Goal: Task Accomplishment & Management: Use online tool/utility

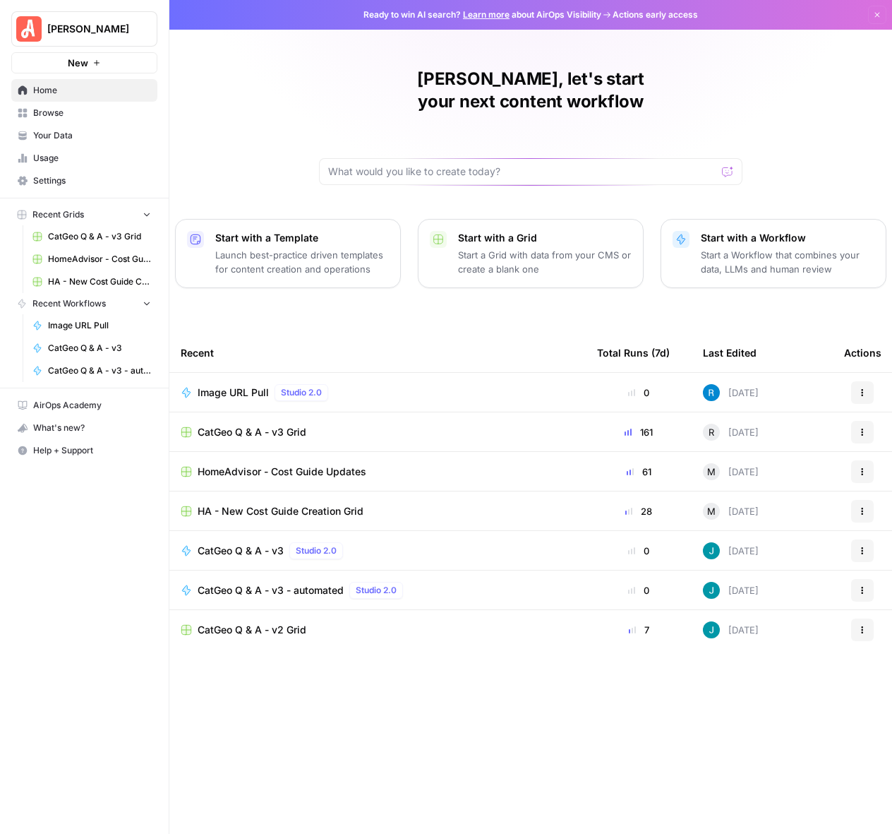
click at [457, 333] on div "Recent" at bounding box center [378, 352] width 394 height 39
click at [328, 500] on td "HA - New Cost Guide Creation Grid" at bounding box center [377, 510] width 417 height 39
click at [338, 504] on span "HA - New Cost Guide Creation Grid" at bounding box center [281, 511] width 166 height 14
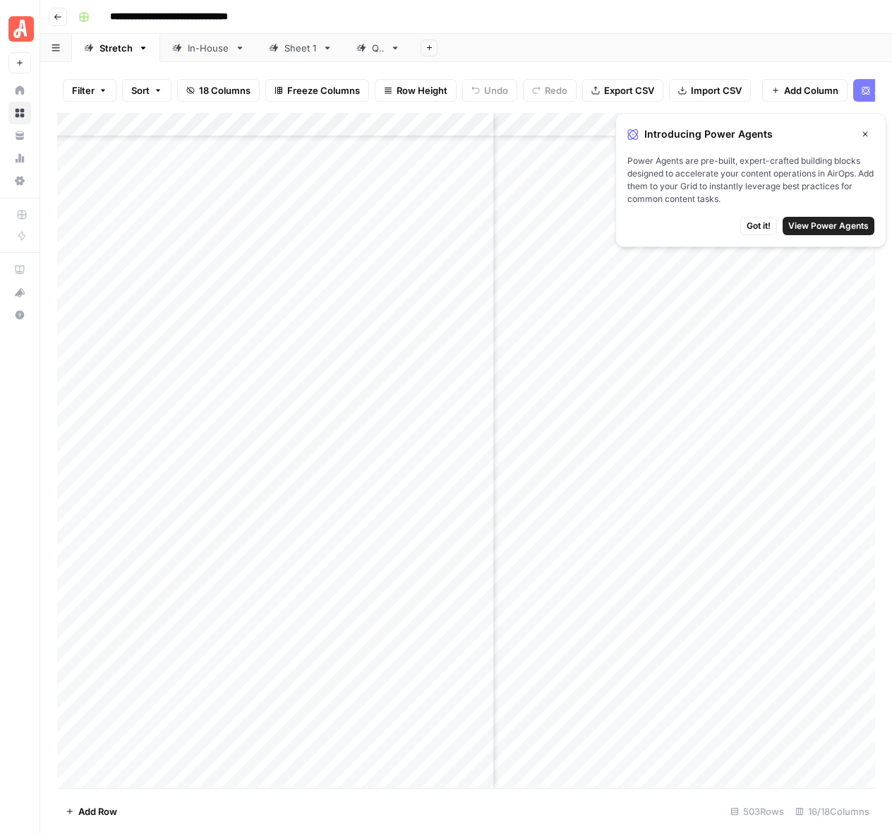
scroll to position [10461, 541]
click at [59, 18] on icon "button" at bounding box center [58, 17] width 8 height 8
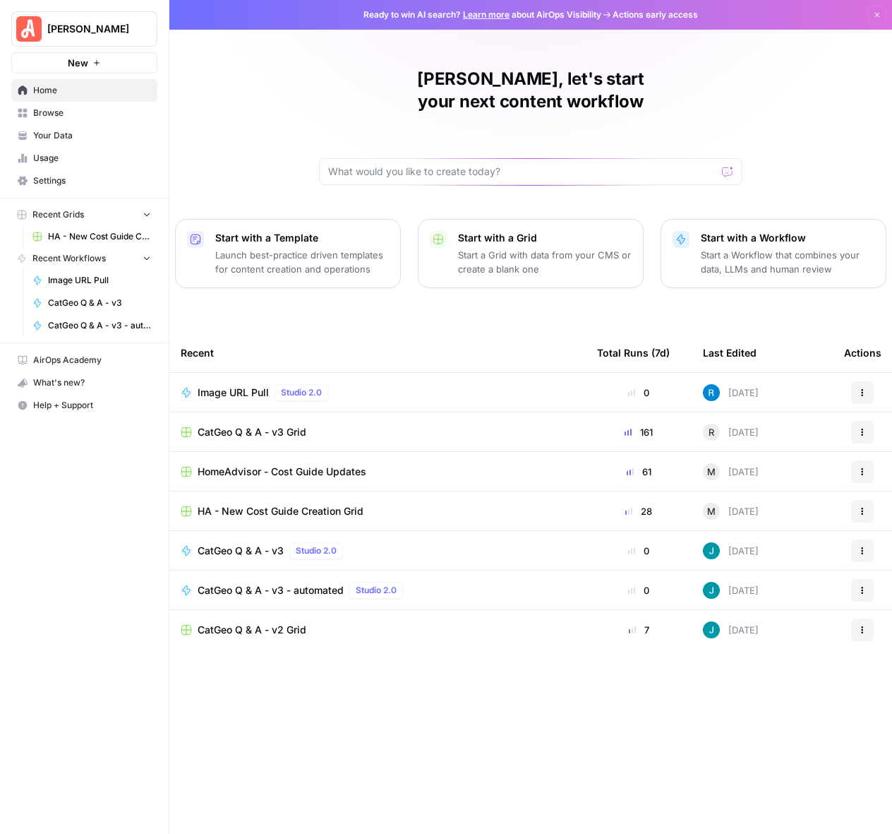
click at [332, 465] on span "HomeAdvisor - Cost Guide Updates" at bounding box center [282, 472] width 169 height 14
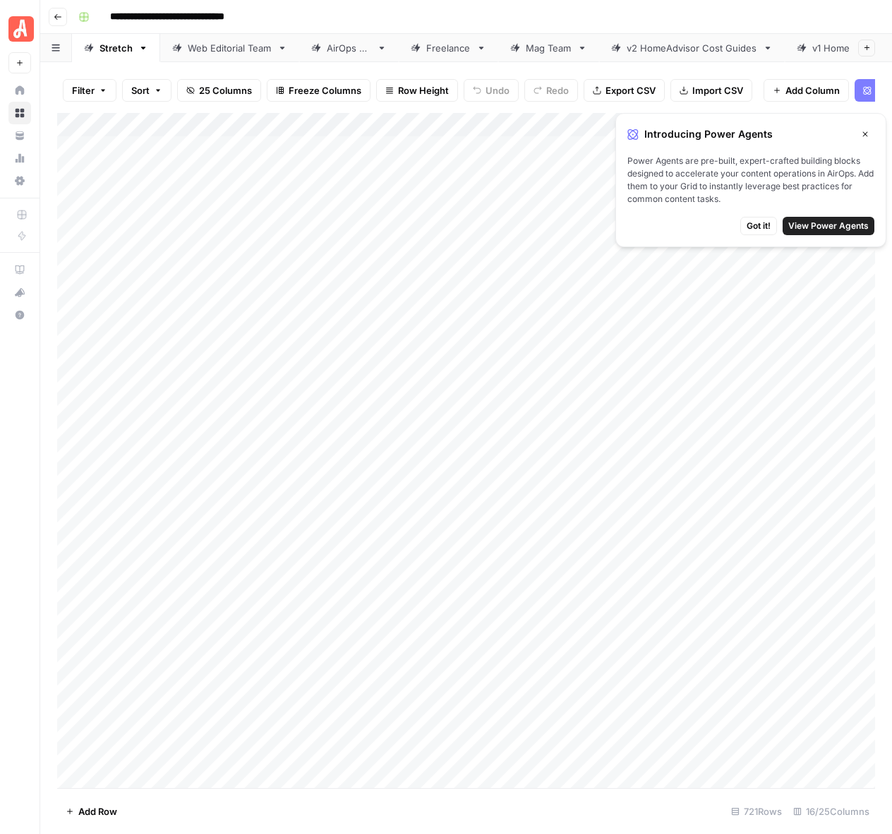
click at [863, 128] on button "Close" at bounding box center [865, 134] width 18 height 18
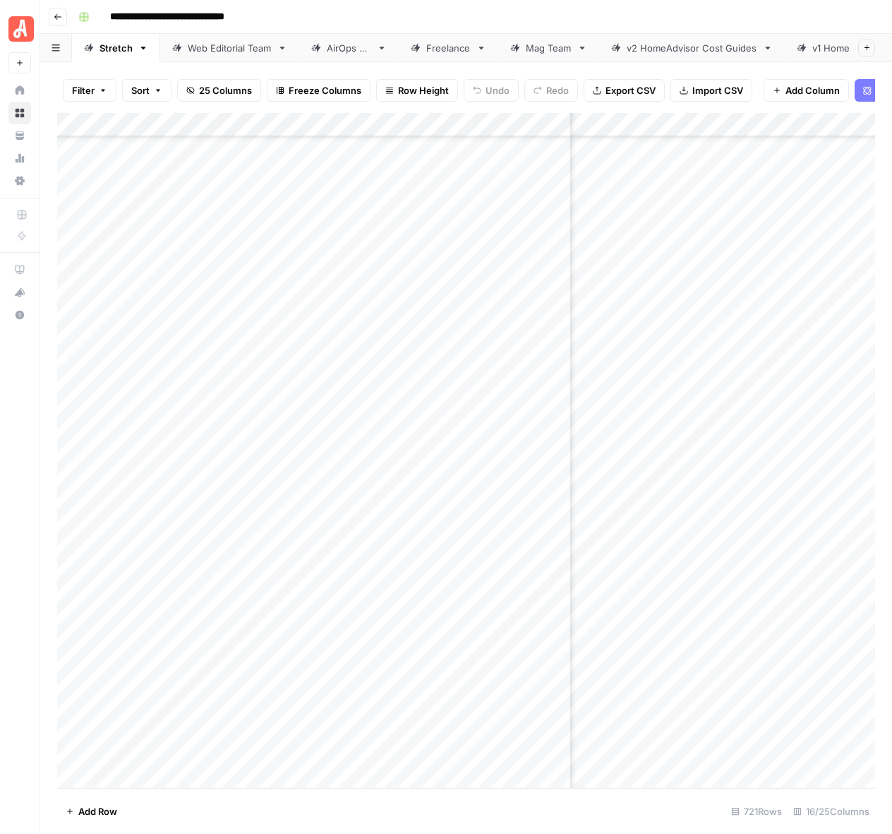
scroll to position [16582, 173]
drag, startPoint x: 841, startPoint y: 126, endPoint x: 860, endPoint y: 124, distance: 19.1
click at [860, 124] on div "Add Column" at bounding box center [466, 450] width 818 height 675
drag, startPoint x: 860, startPoint y: 124, endPoint x: 877, endPoint y: 124, distance: 17.0
click at [877, 124] on div "Filter Sort 25 Columns Freeze Columns Row Height Undo Redo Export CSV Import CS…" at bounding box center [466, 448] width 852 height 772
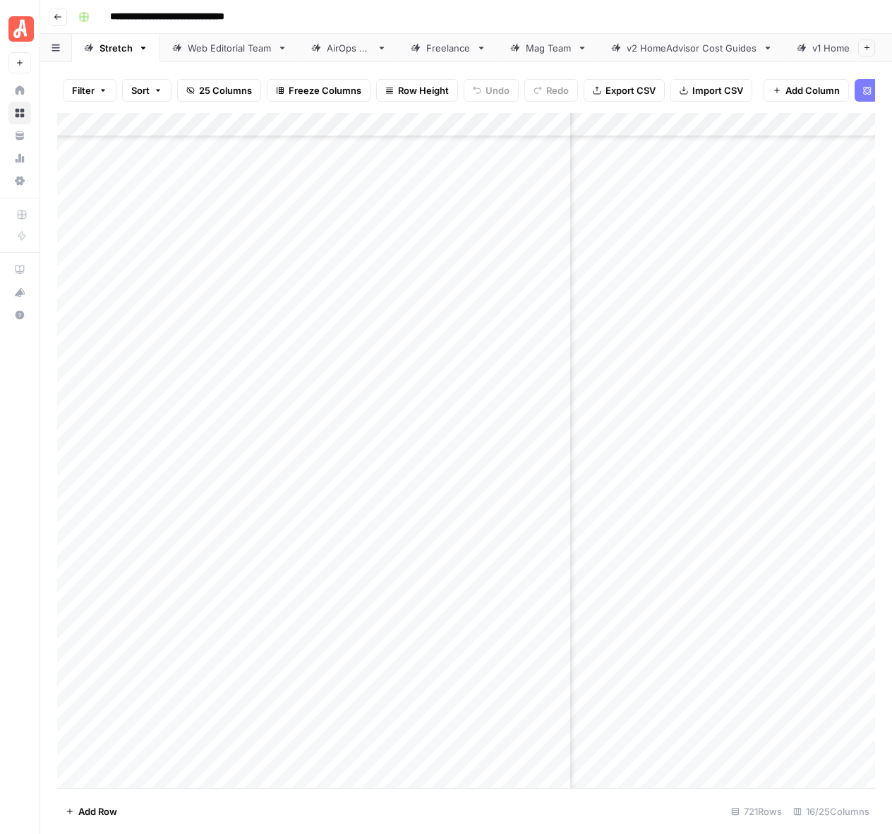
scroll to position [16582, 0]
click at [748, 249] on div "Add Column" at bounding box center [466, 450] width 818 height 675
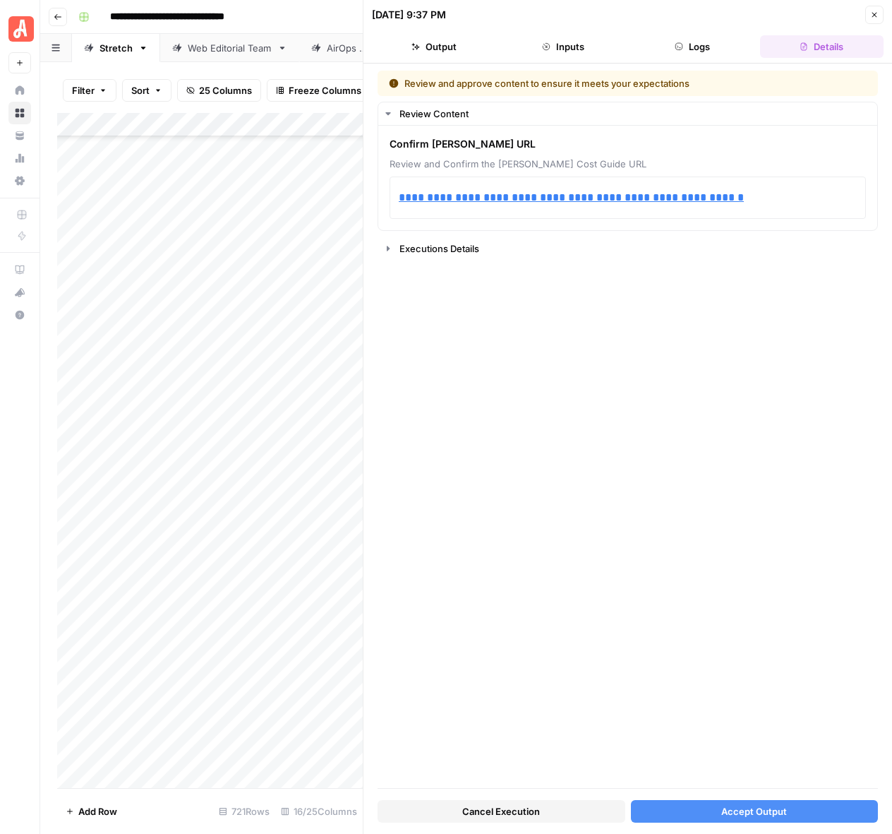
click at [881, 14] on button "Close" at bounding box center [875, 15] width 18 height 18
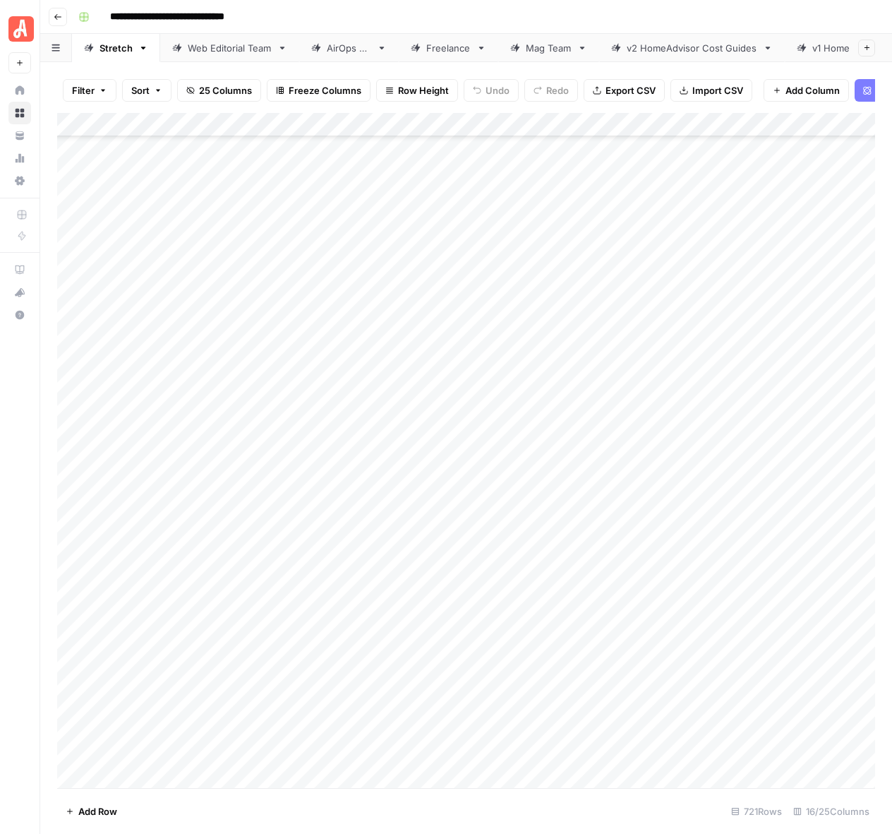
click at [820, 251] on div "Add Column" at bounding box center [466, 450] width 818 height 675
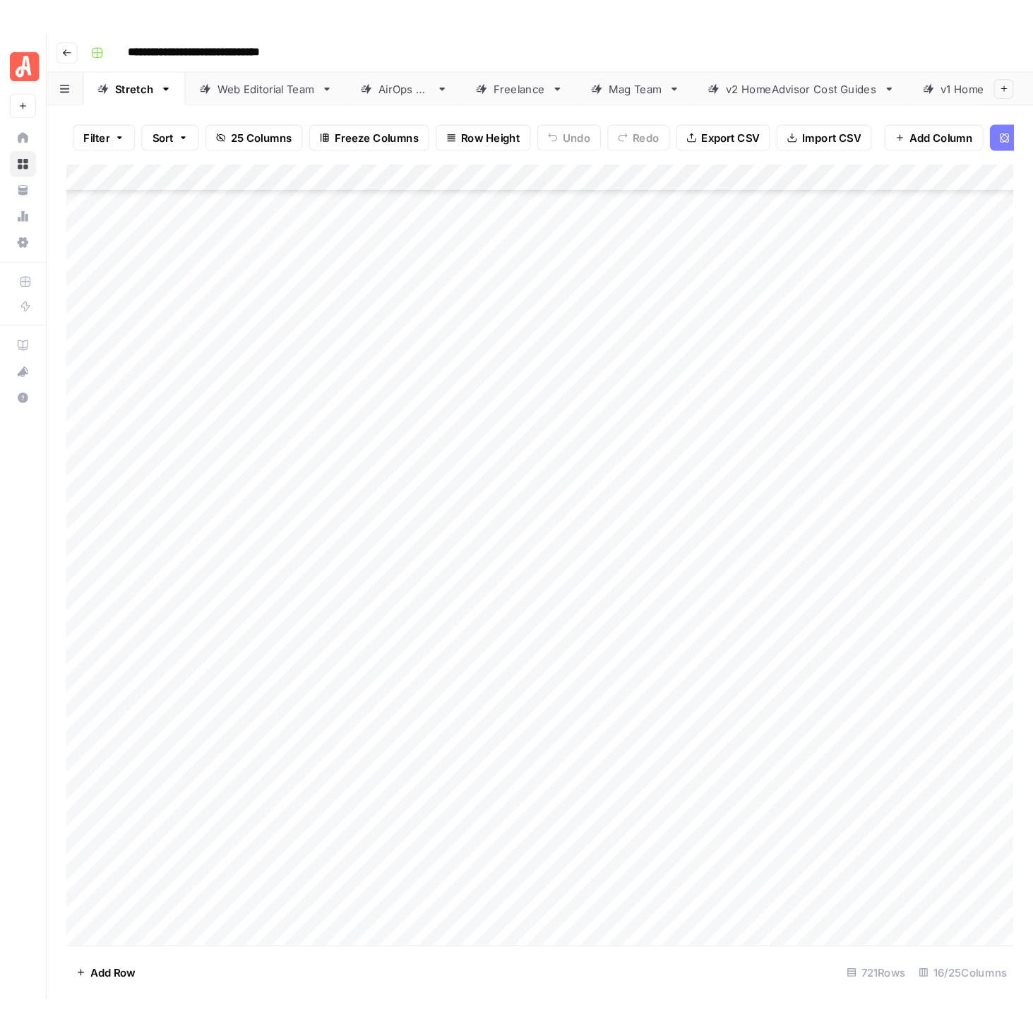
scroll to position [16582, 144]
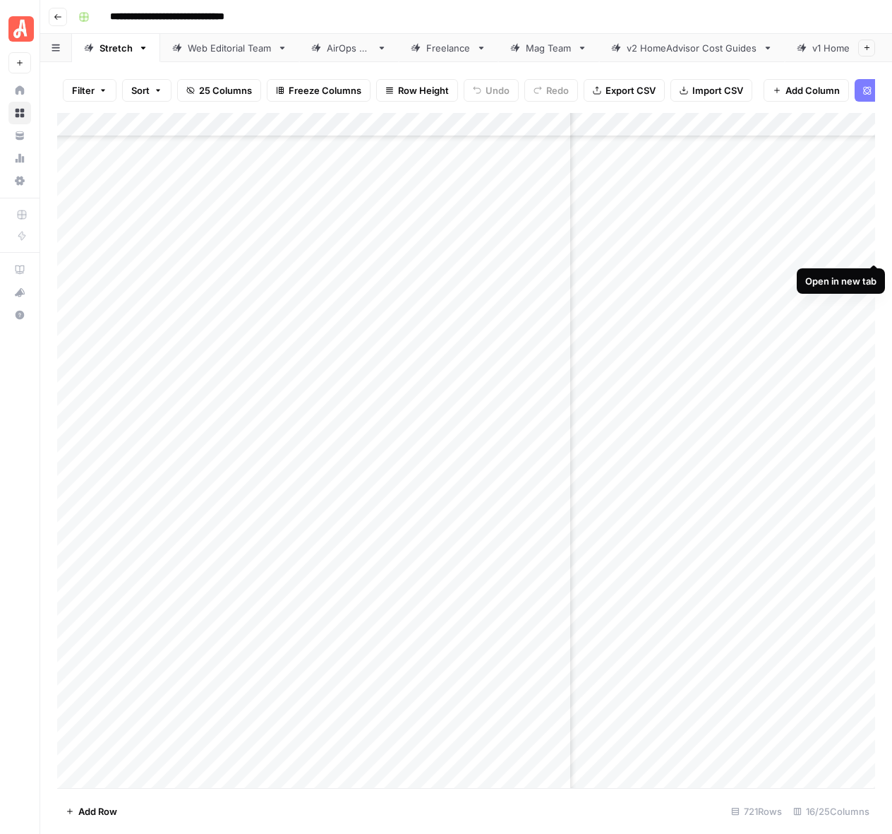
click at [874, 246] on div "Add Column" at bounding box center [466, 450] width 818 height 675
drag, startPoint x: 657, startPoint y: 314, endPoint x: 587, endPoint y: 284, distance: 75.6
click at [657, 314] on div "Add Column" at bounding box center [466, 450] width 818 height 675
click at [597, 251] on div "Add Column" at bounding box center [466, 450] width 818 height 675
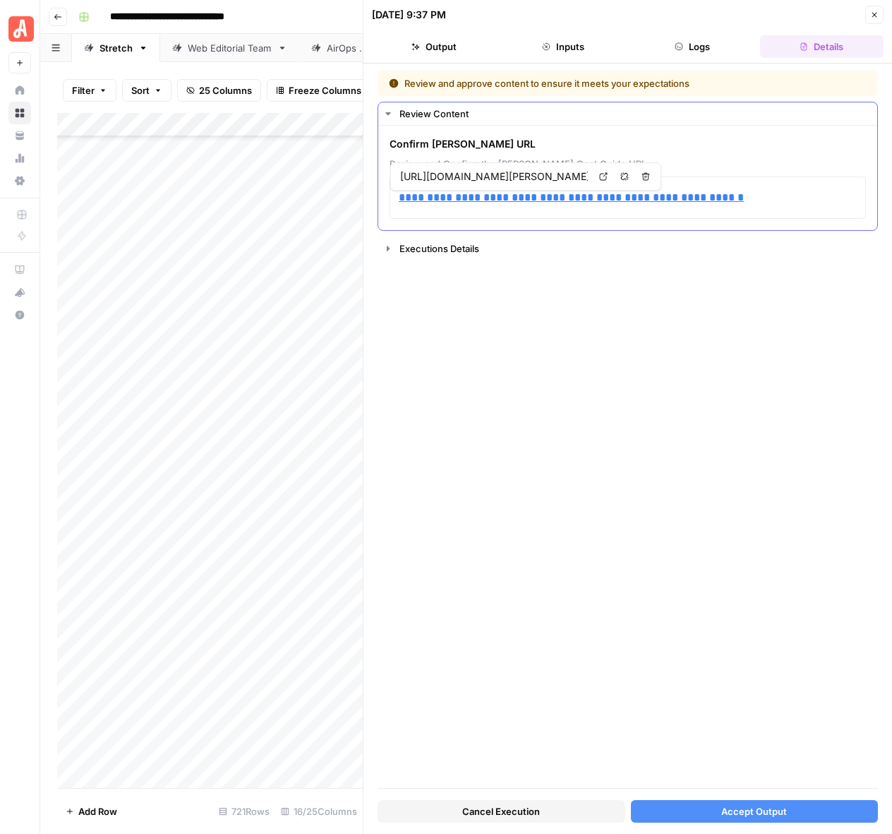
click at [768, 217] on div "**********" at bounding box center [628, 198] width 477 height 42
click at [763, 202] on p "**********" at bounding box center [628, 198] width 458 height 18
click at [620, 283] on div "**********" at bounding box center [628, 429] width 501 height 717
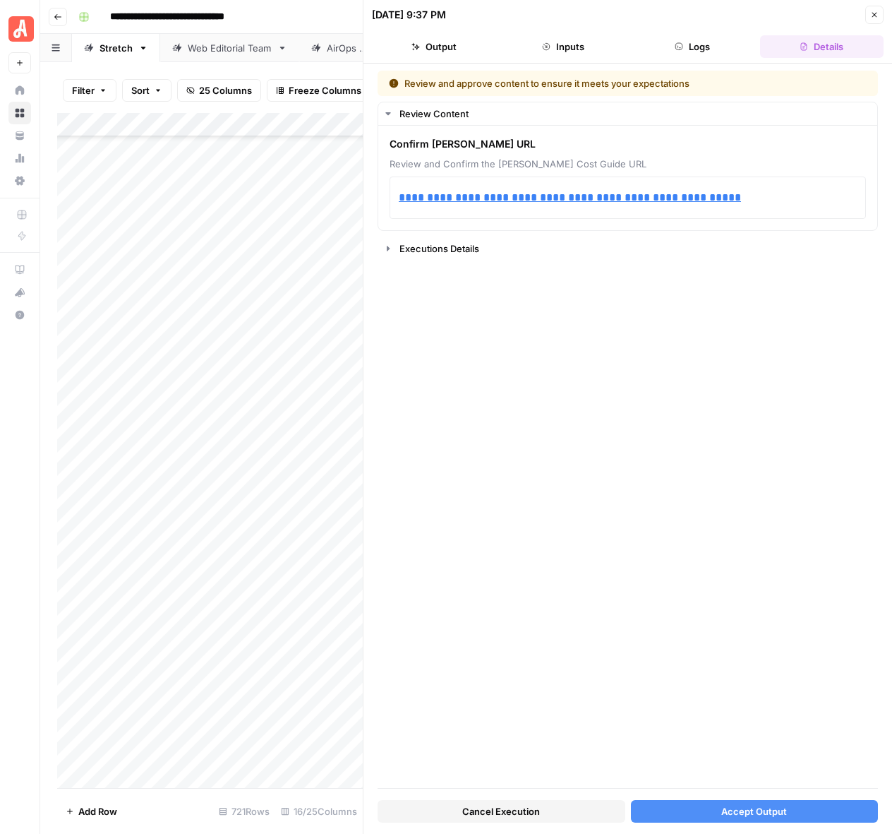
click at [750, 787] on div "**********" at bounding box center [628, 429] width 501 height 717
click at [752, 796] on div "Cancel Execution Accept Output" at bounding box center [628, 808] width 501 height 38
click at [755, 801] on button "Accept Output" at bounding box center [755, 811] width 248 height 23
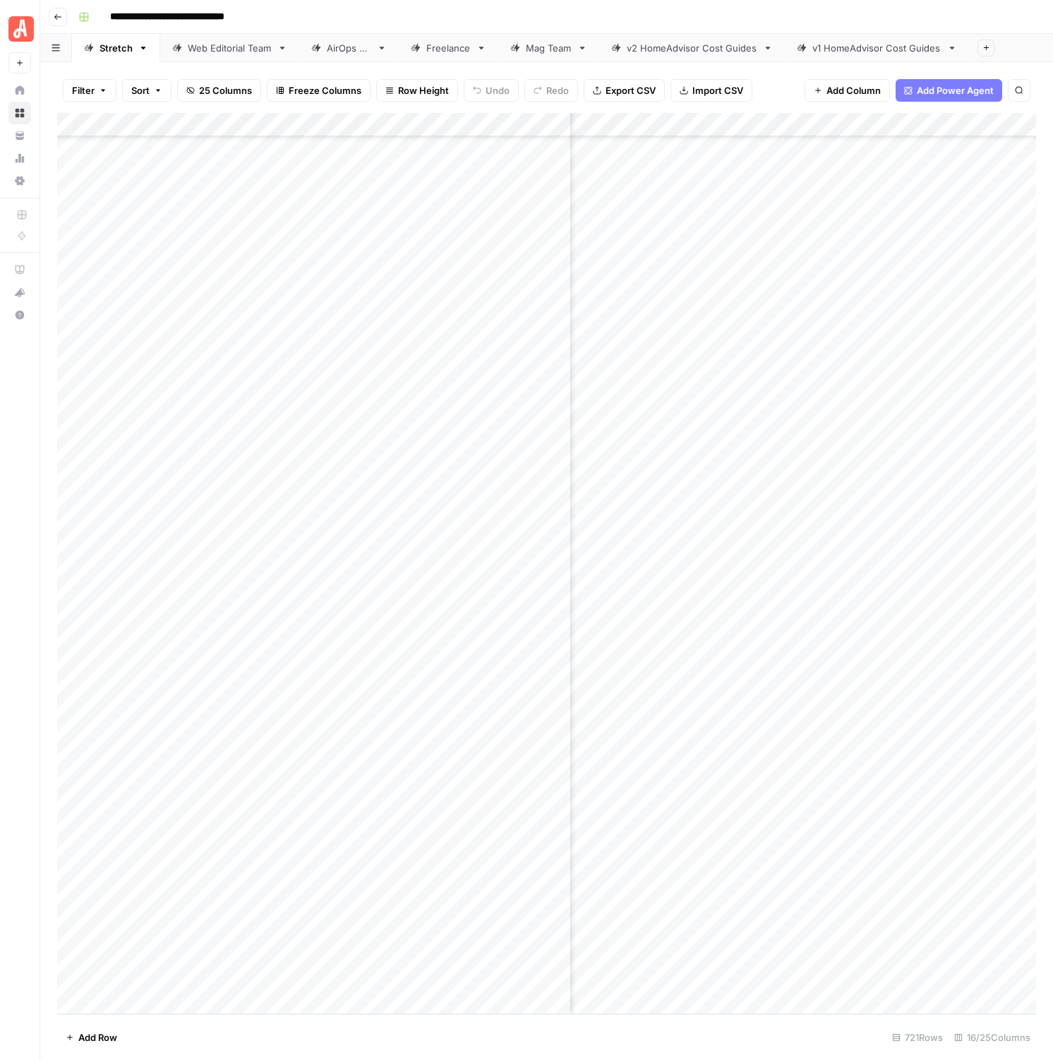
scroll to position [16453, 2200]
click at [892, 186] on div "Add Column" at bounding box center [546, 563] width 979 height 901
click at [725, 597] on div "Add Column" at bounding box center [546, 563] width 979 height 901
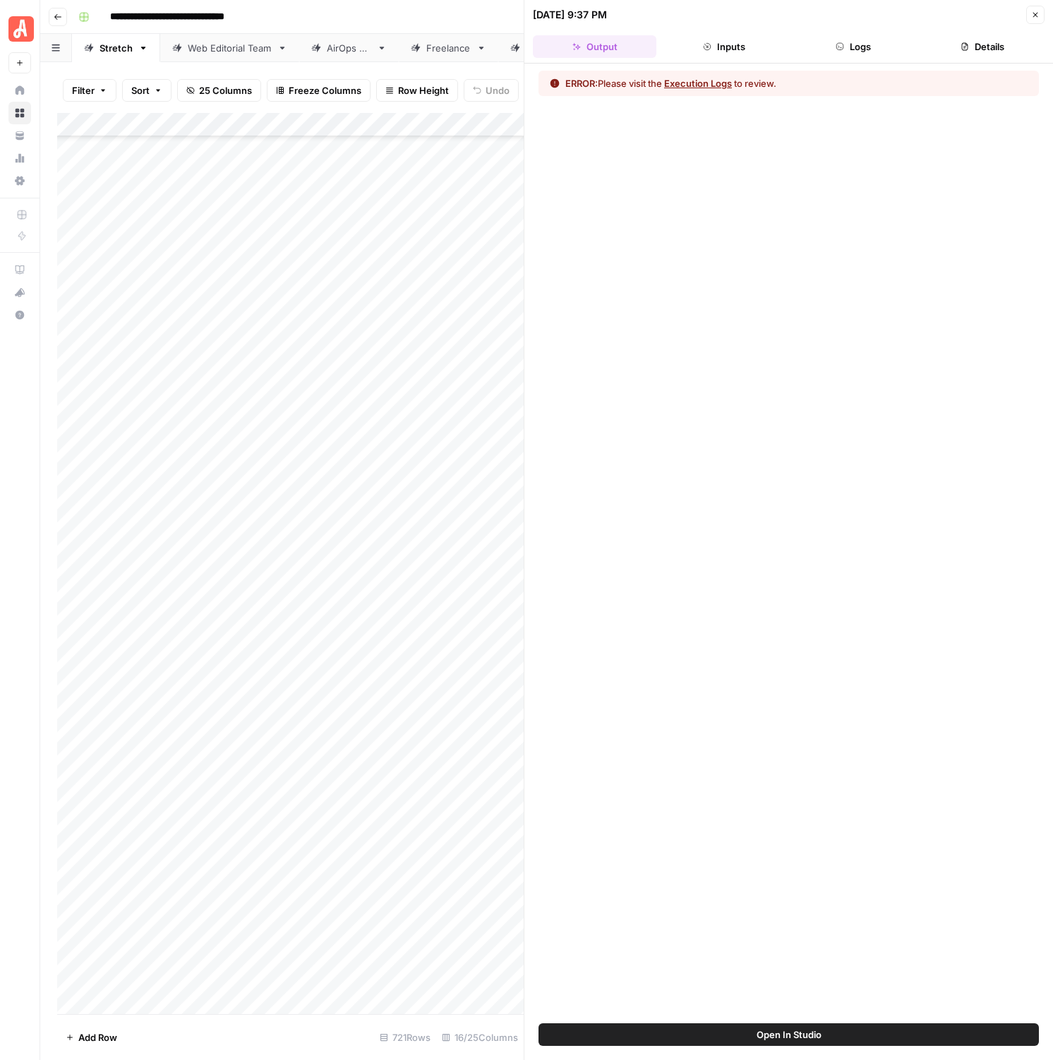
click at [721, 77] on button "Execution Logs" at bounding box center [698, 83] width 68 height 14
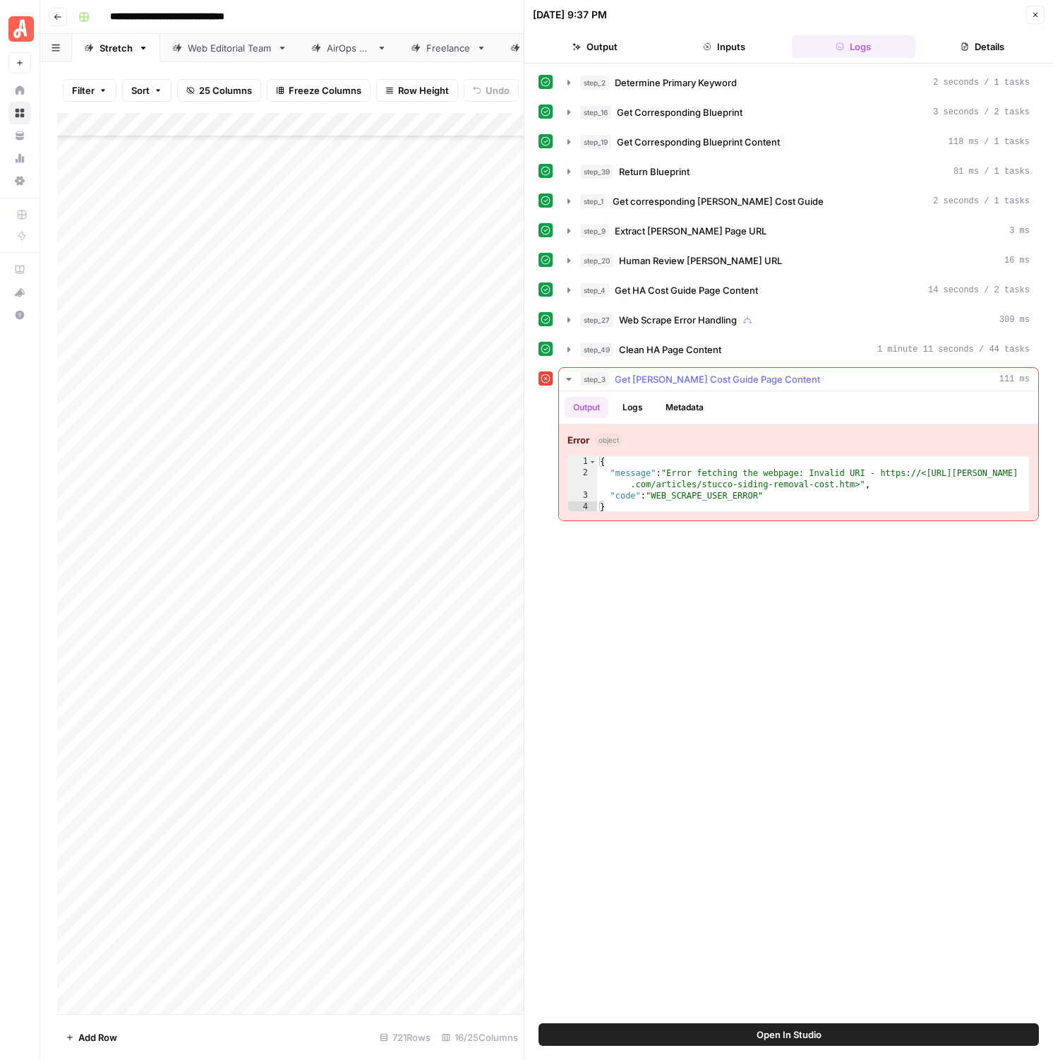
type textarea "**********"
drag, startPoint x: 854, startPoint y: 486, endPoint x: 973, endPoint y: 475, distance: 119.1
click at [892, 475] on div "{ "message" : "Error fetching the webpage: Invalid URI - https://<[URL][PERSON_…" at bounding box center [813, 495] width 432 height 79
click at [825, 628] on div "**********" at bounding box center [789, 543] width 501 height 945
click at [892, 14] on button "Close" at bounding box center [1036, 15] width 18 height 18
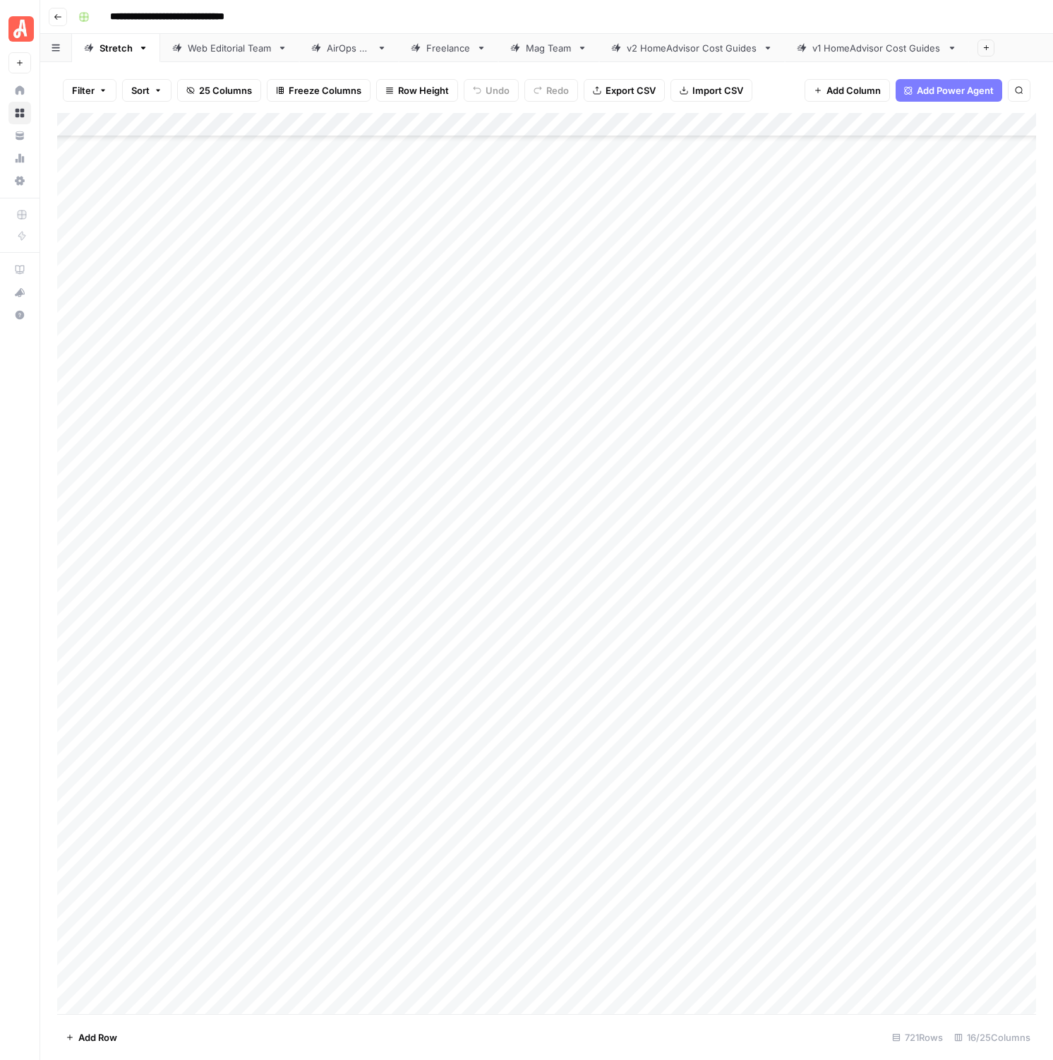
click at [892, 587] on div "Add Column" at bounding box center [546, 563] width 979 height 901
click at [853, 621] on div "Add Column" at bounding box center [546, 563] width 979 height 901
click at [740, 591] on div "Add Column" at bounding box center [546, 563] width 979 height 901
click at [892, 429] on div "Add Column" at bounding box center [546, 563] width 979 height 901
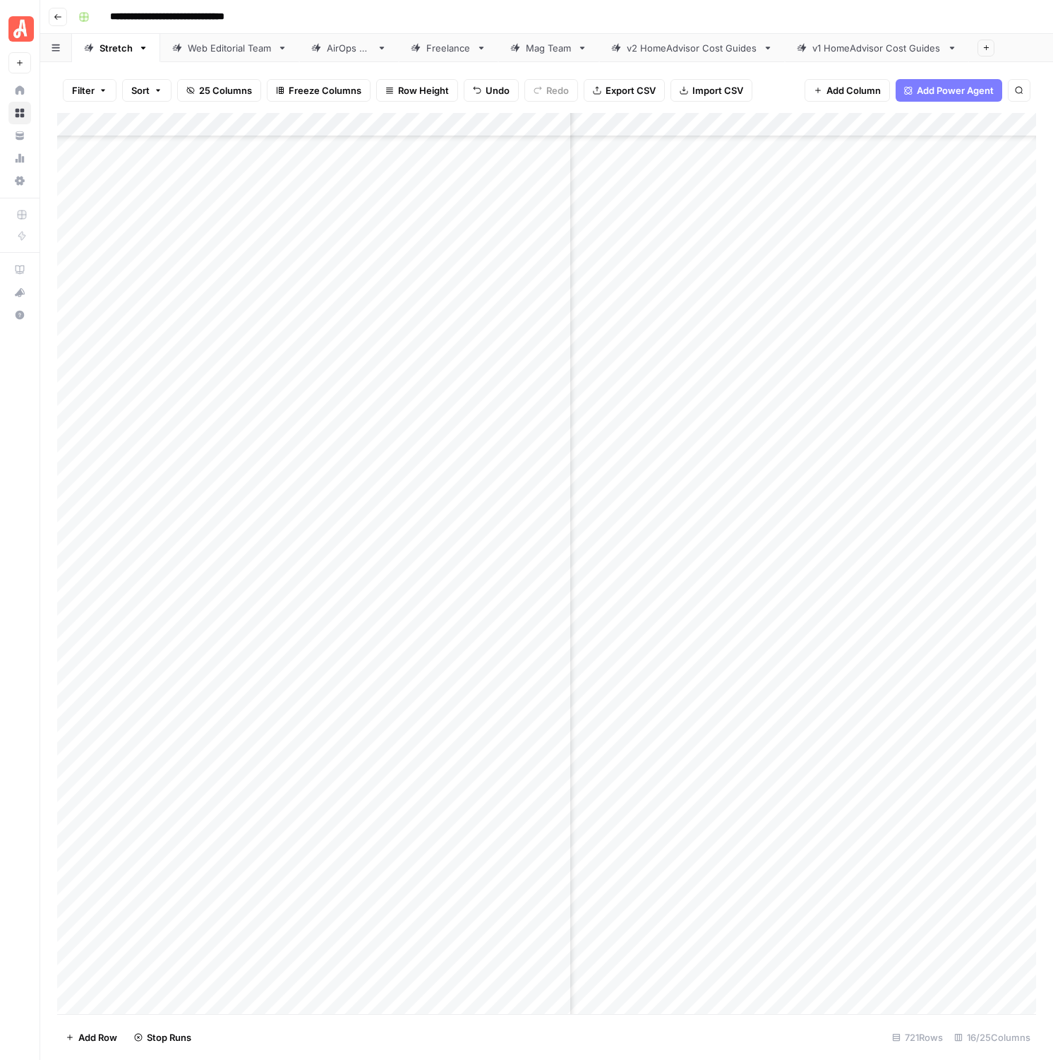
scroll to position [16238, 2259]
click at [890, 426] on div "Add Column" at bounding box center [546, 563] width 979 height 901
click at [887, 448] on div "Add Column" at bounding box center [546, 563] width 979 height 901
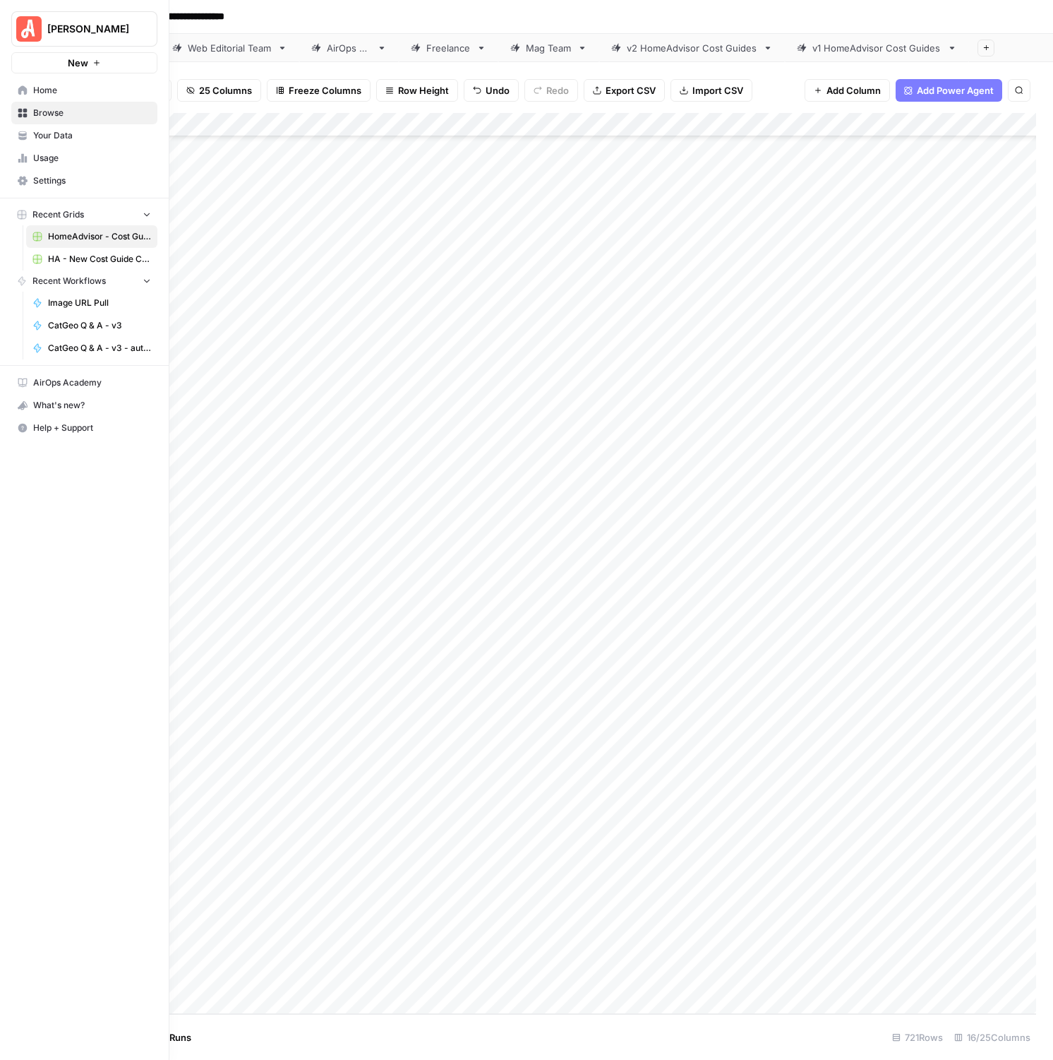
click at [93, 262] on span "HA - New Cost Guide Creation Grid" at bounding box center [99, 259] width 103 height 13
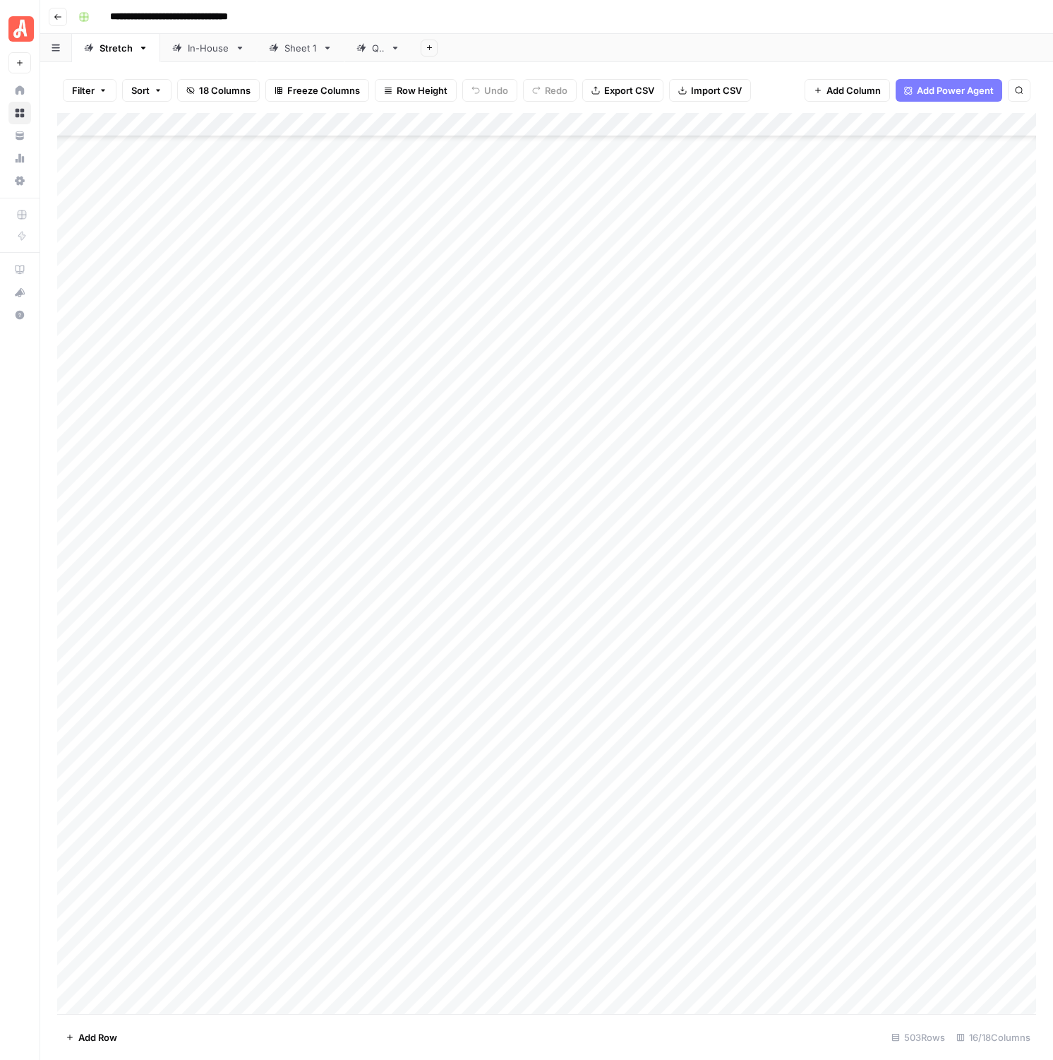
scroll to position [11220, 0]
click at [656, 597] on div "Add Column" at bounding box center [546, 563] width 979 height 901
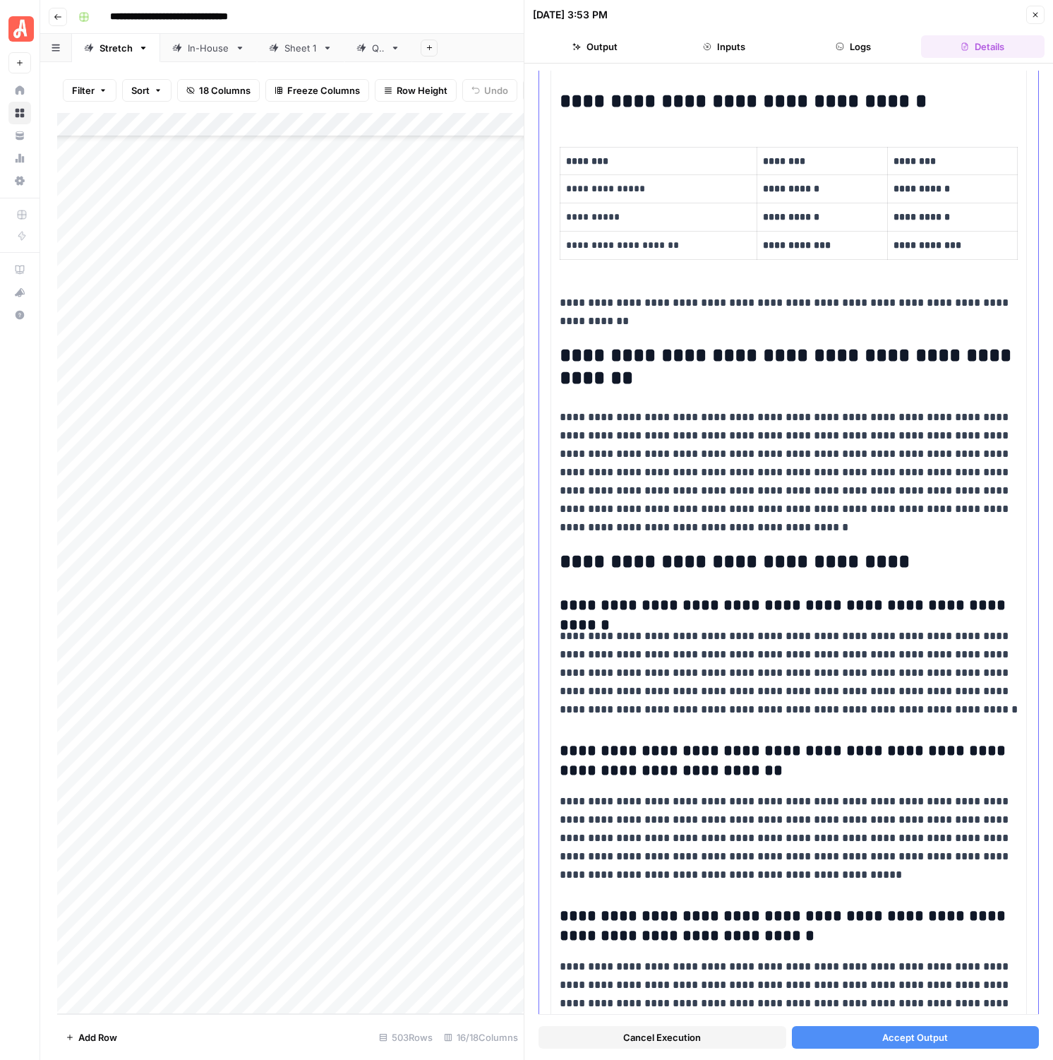
scroll to position [4250, 0]
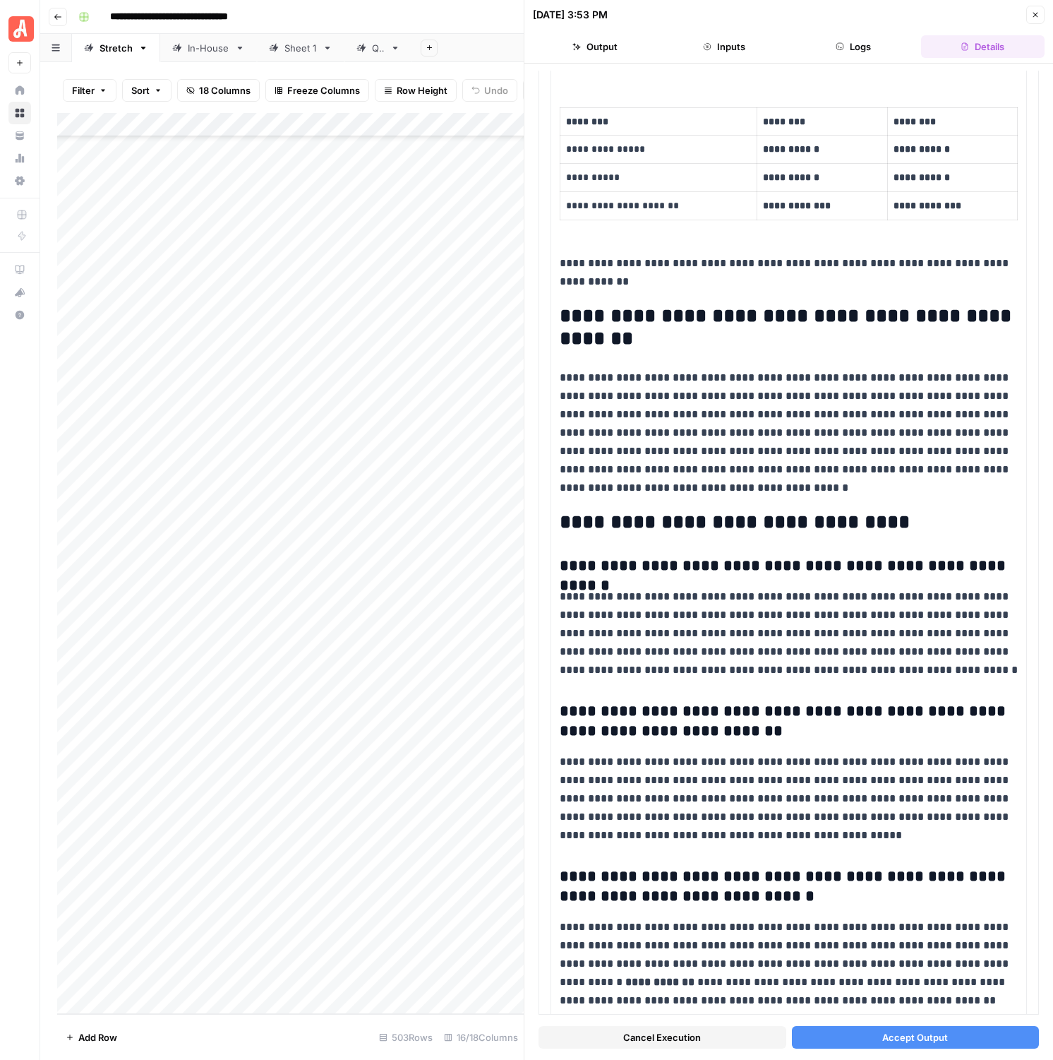
click at [835, 833] on button "Accept Output" at bounding box center [916, 1037] width 248 height 23
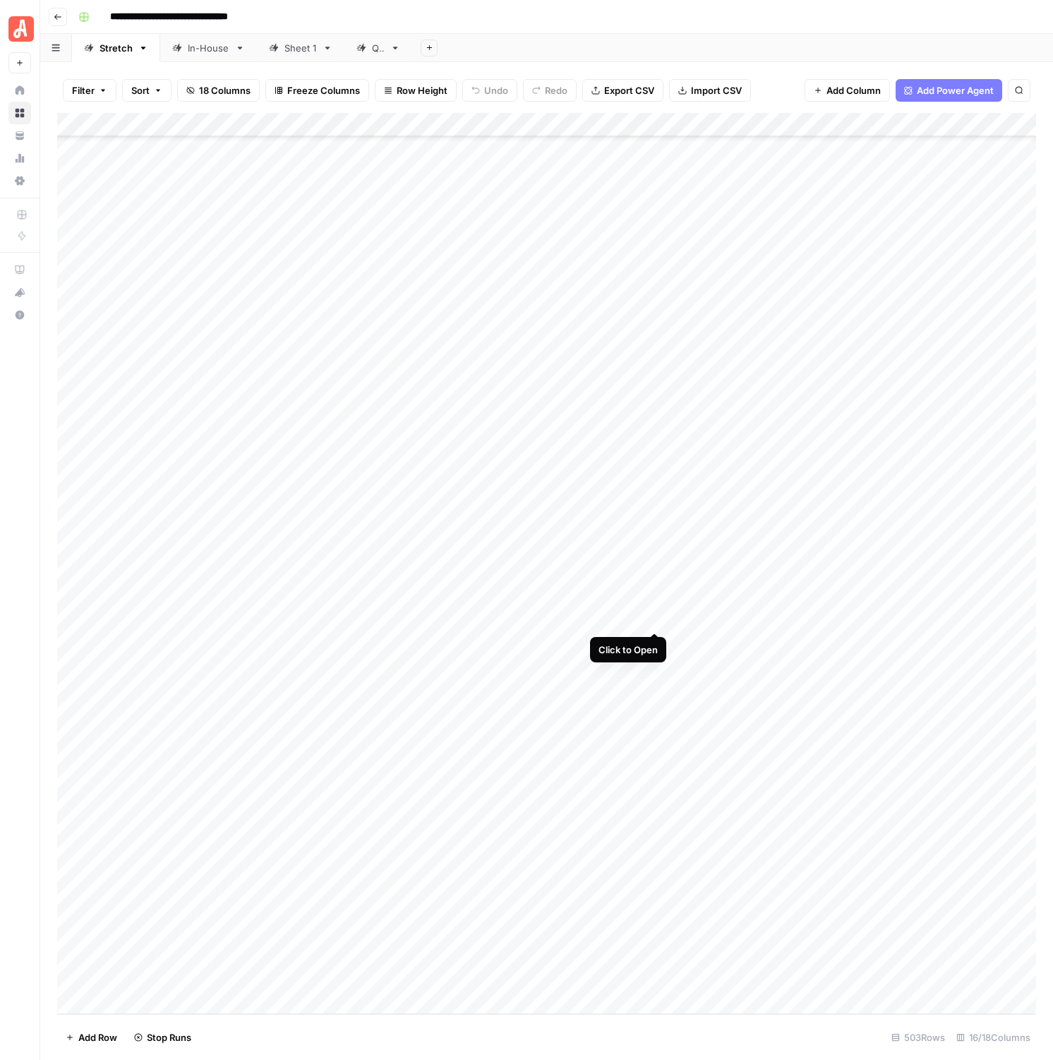
click at [657, 620] on div "Add Column" at bounding box center [546, 563] width 979 height 901
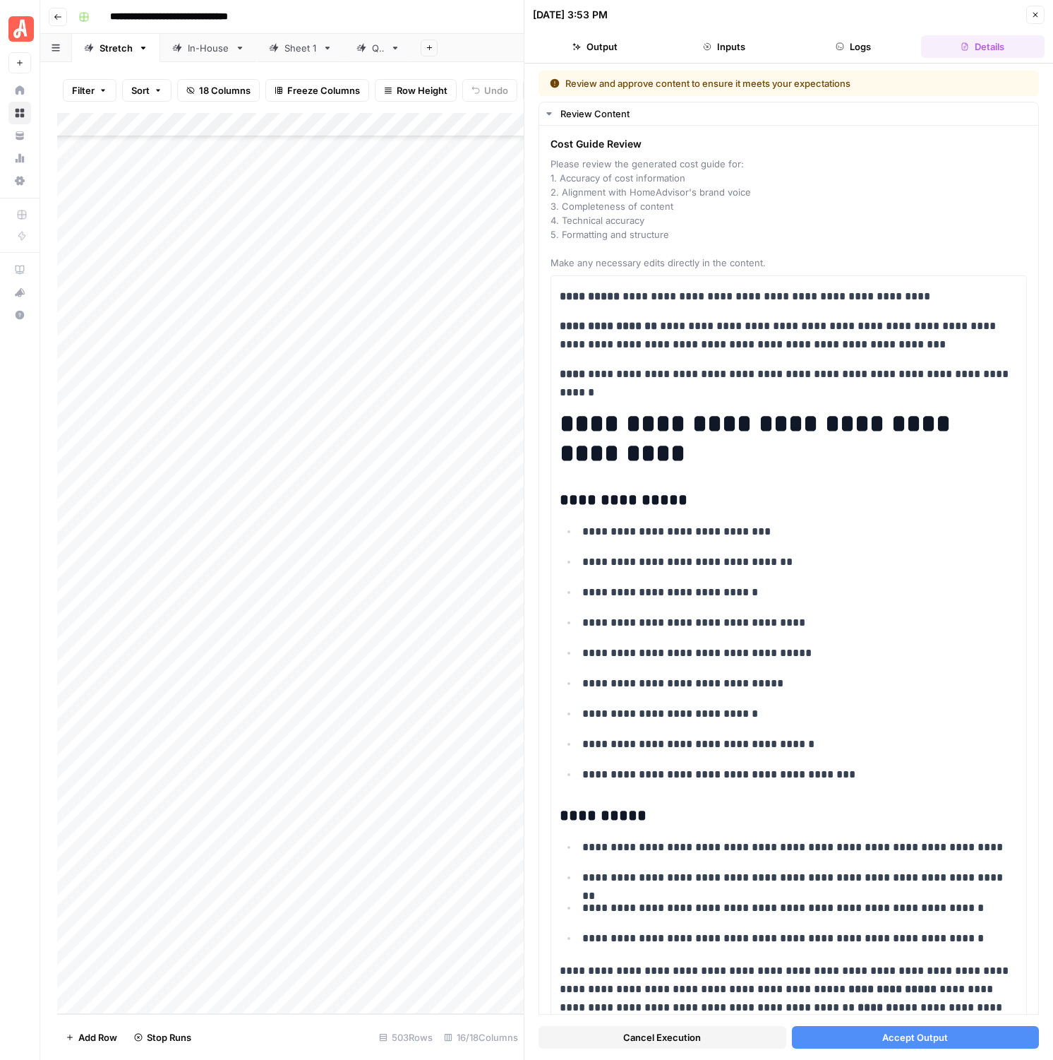
click at [877, 833] on div "Cancel Execution Accept Output" at bounding box center [789, 1034] width 501 height 38
click at [878, 833] on button "Accept Output" at bounding box center [916, 1037] width 248 height 23
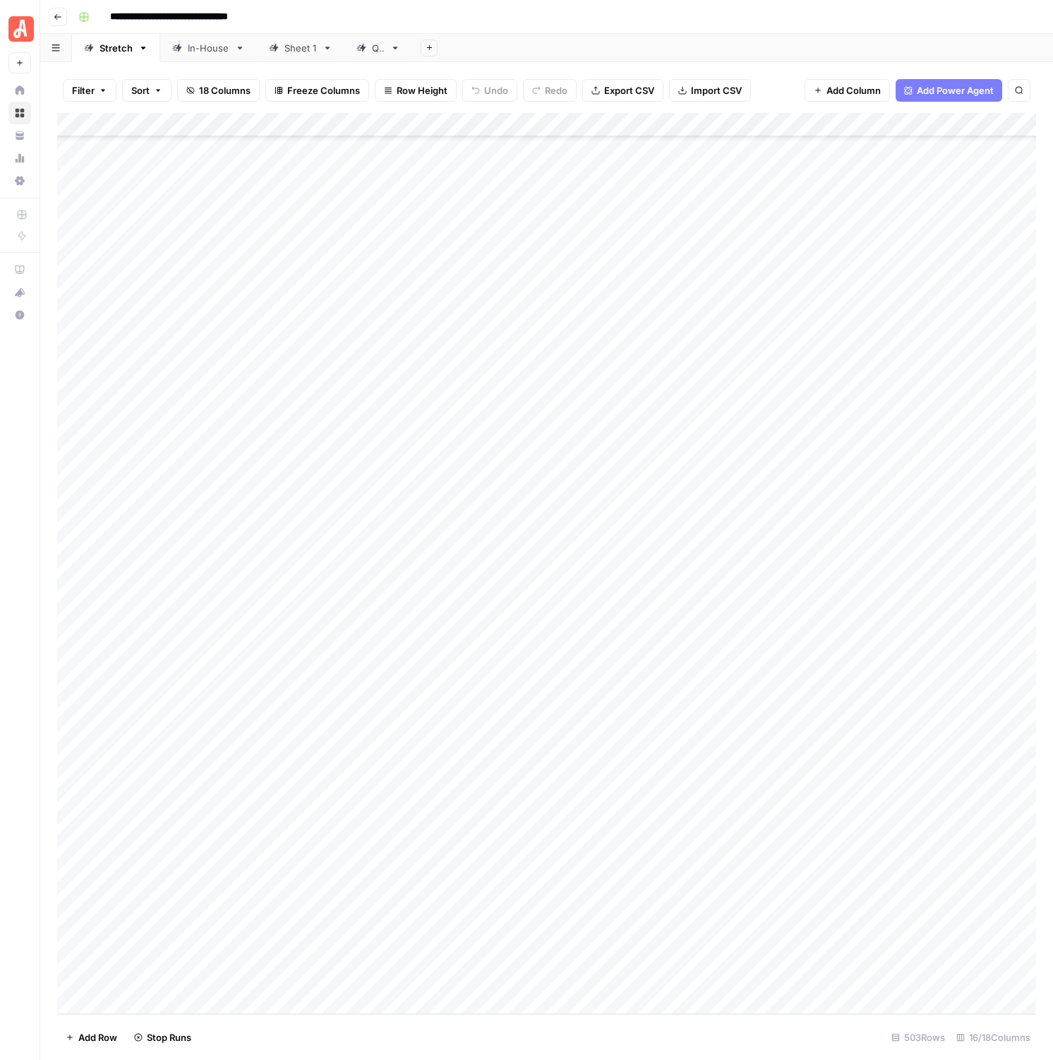
click at [656, 642] on div "Add Column" at bounding box center [546, 563] width 979 height 901
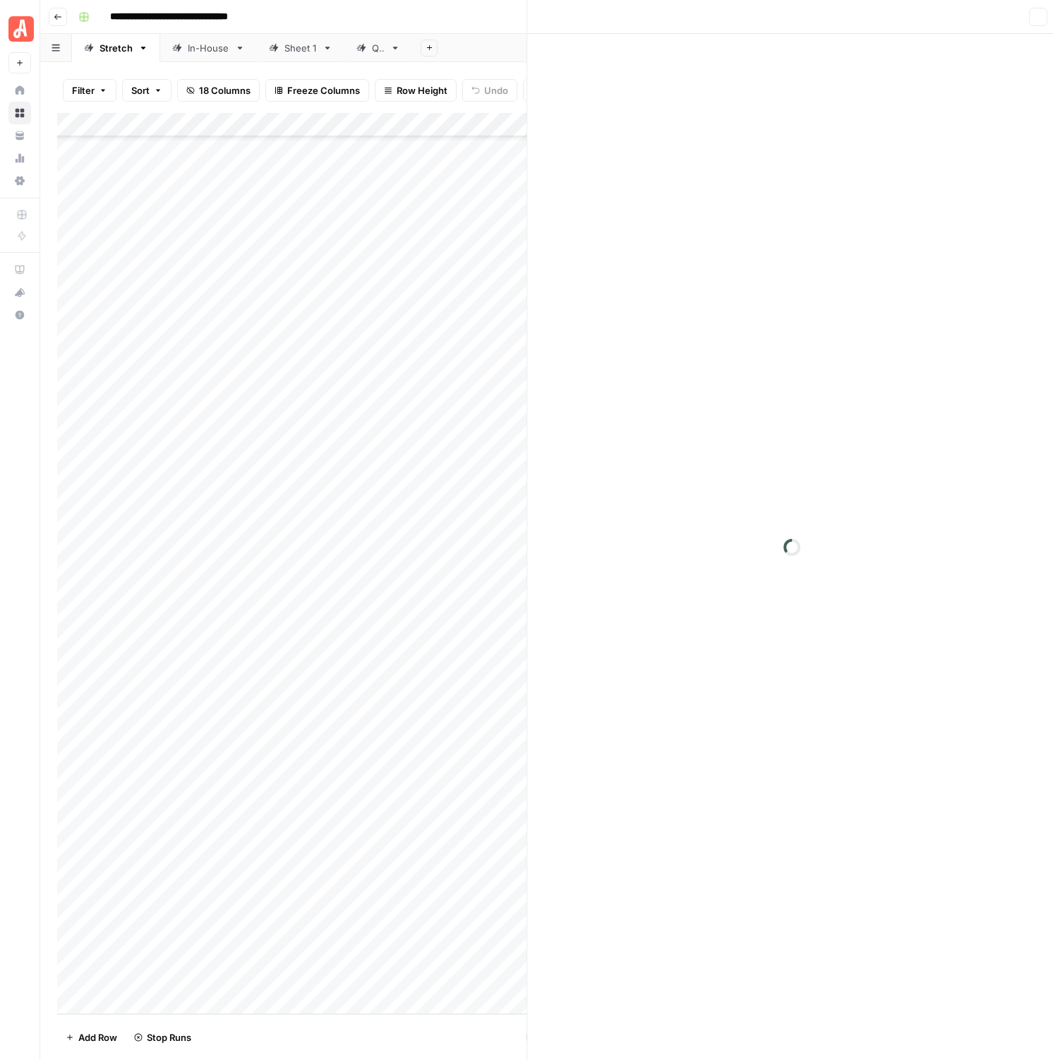
scroll to position [11220, 0]
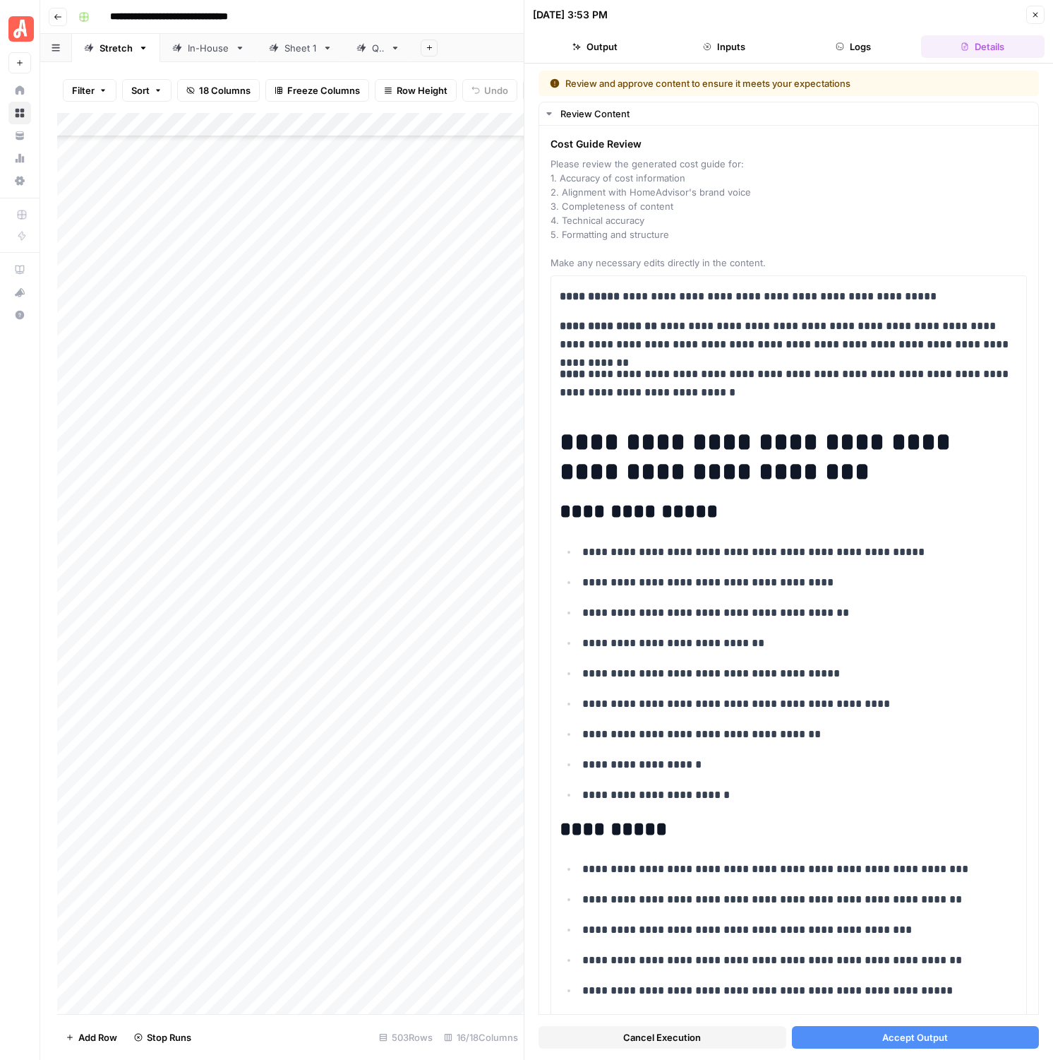
click at [854, 1033] on button "Accept Output" at bounding box center [916, 1037] width 248 height 23
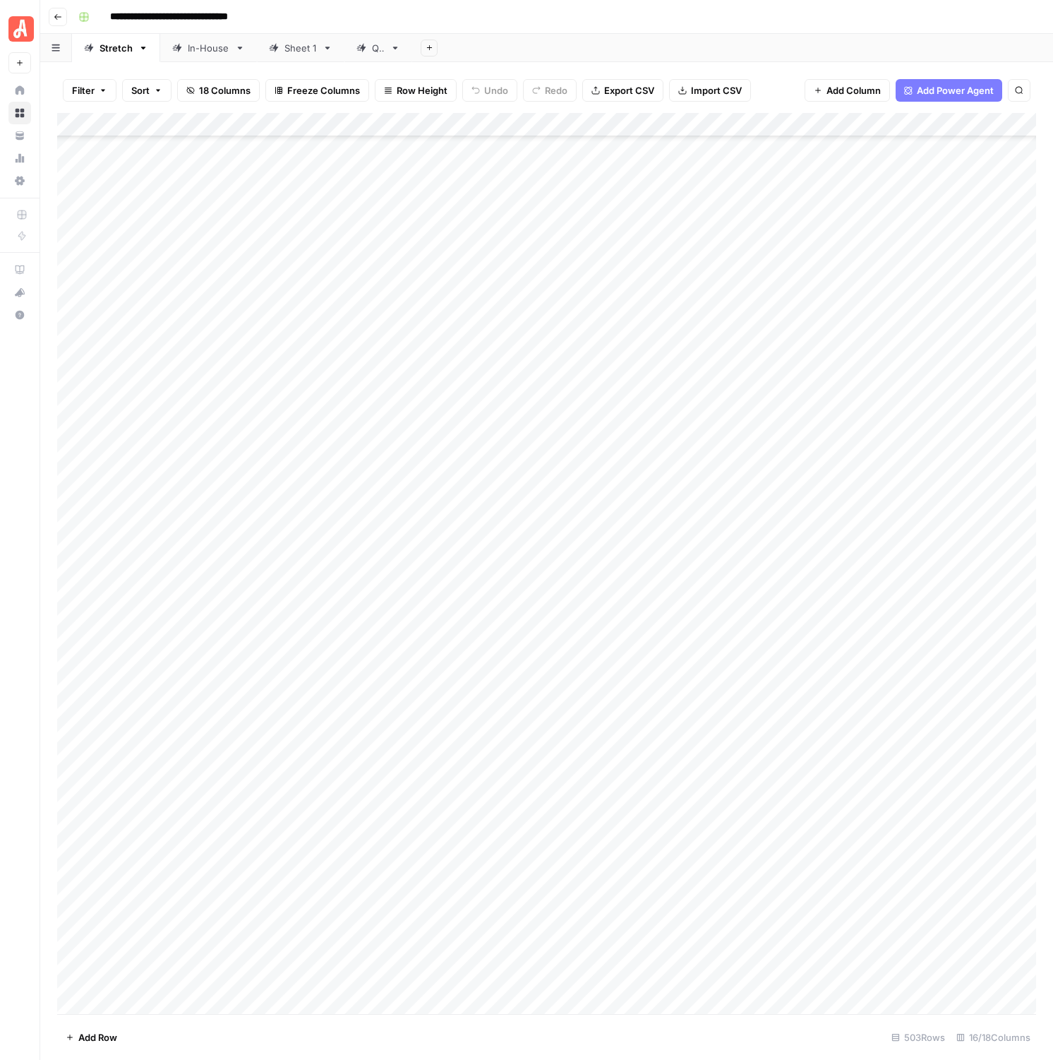
scroll to position [11220, 0]
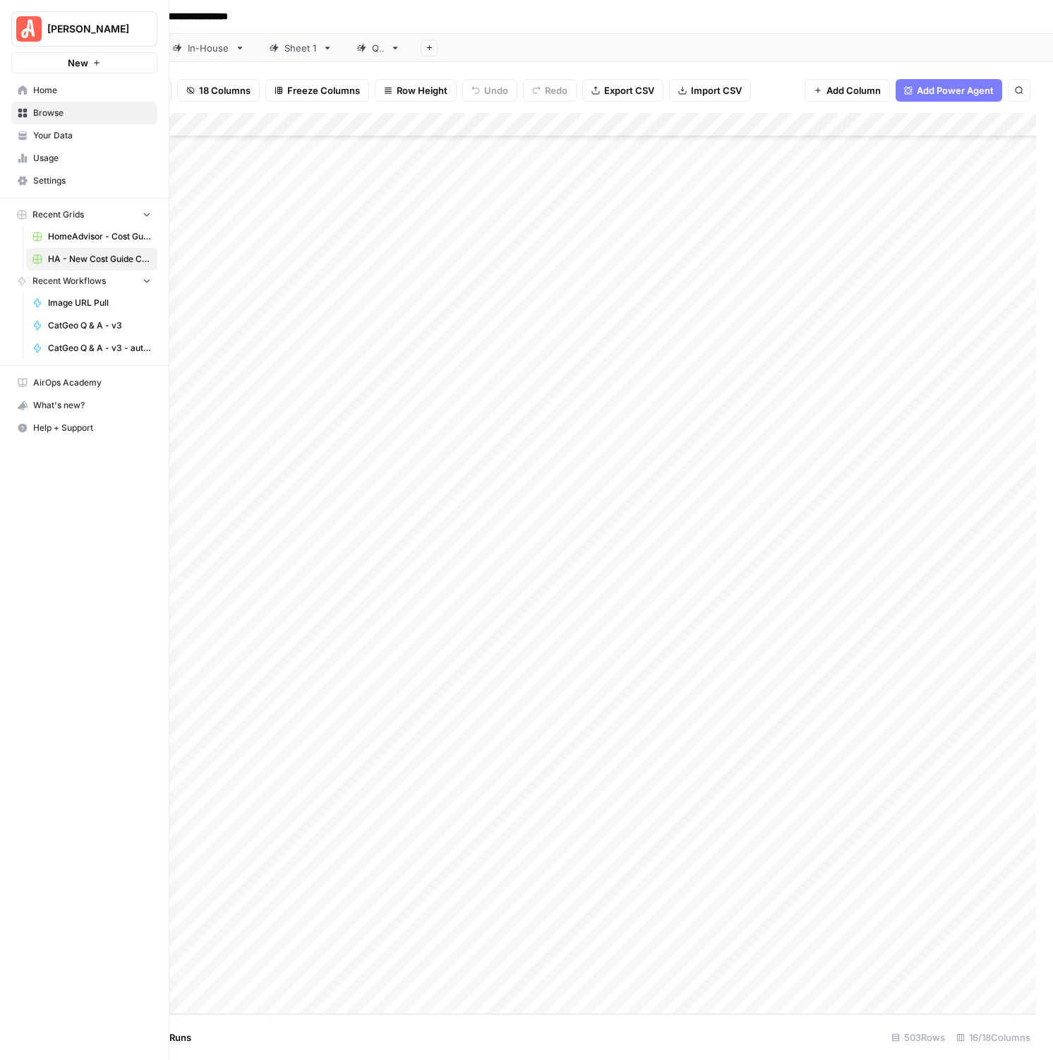
click at [95, 237] on span "HomeAdvisor - Cost Guide Updates" at bounding box center [99, 236] width 103 height 13
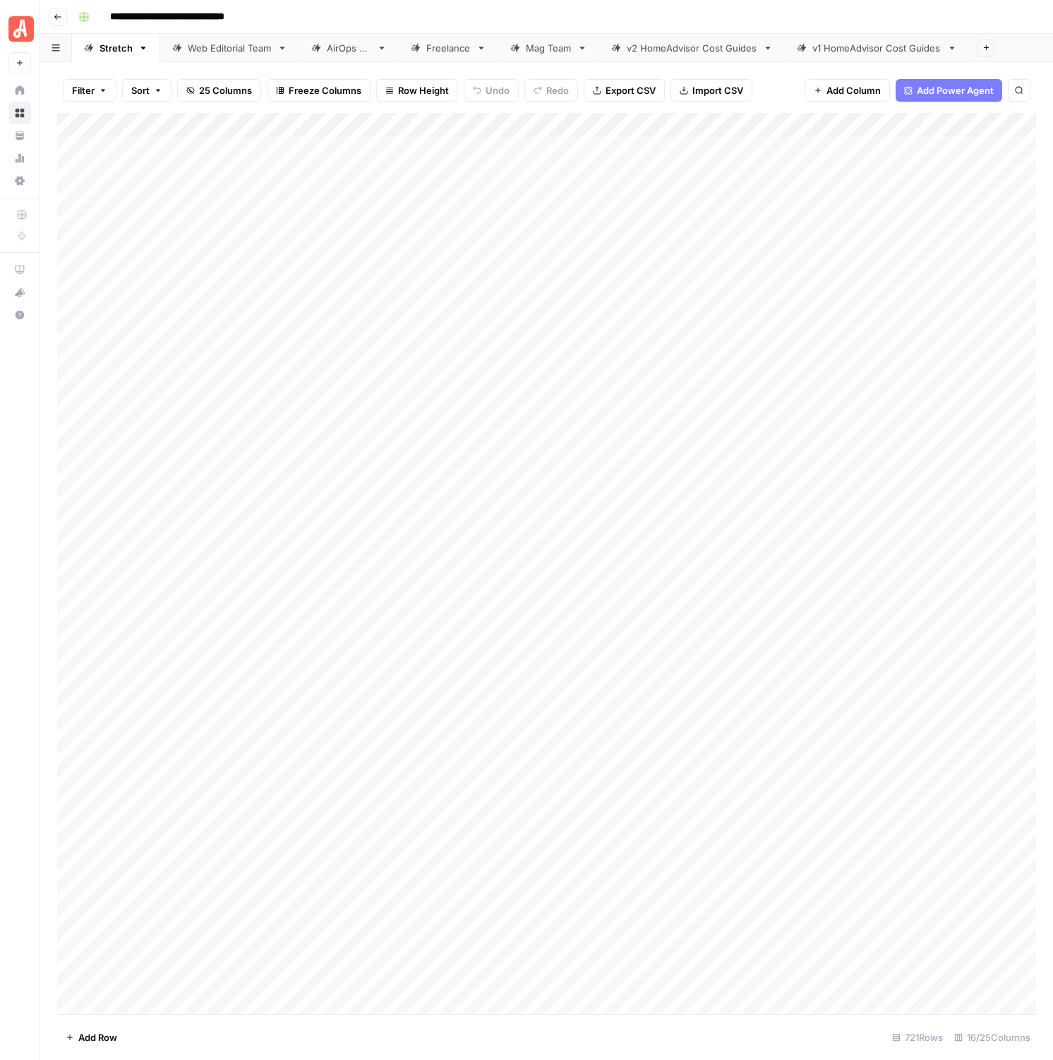
click at [220, 52] on div "Web Editorial Team" at bounding box center [230, 48] width 84 height 14
click at [213, 612] on div "Add Column" at bounding box center [546, 563] width 979 height 901
click at [948, 605] on div "Add Column" at bounding box center [546, 563] width 979 height 901
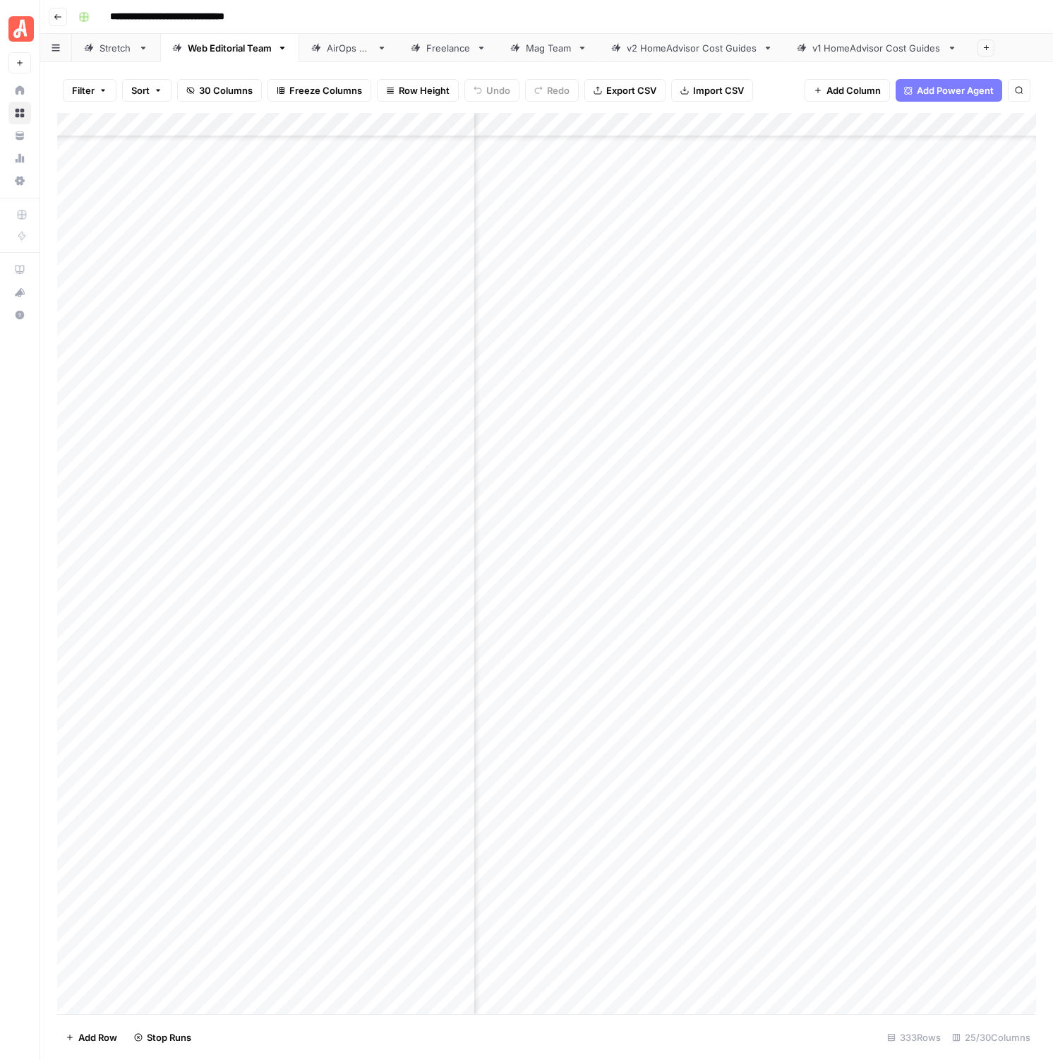
scroll to position [431, 160]
